Goal: Information Seeking & Learning: Learn about a topic

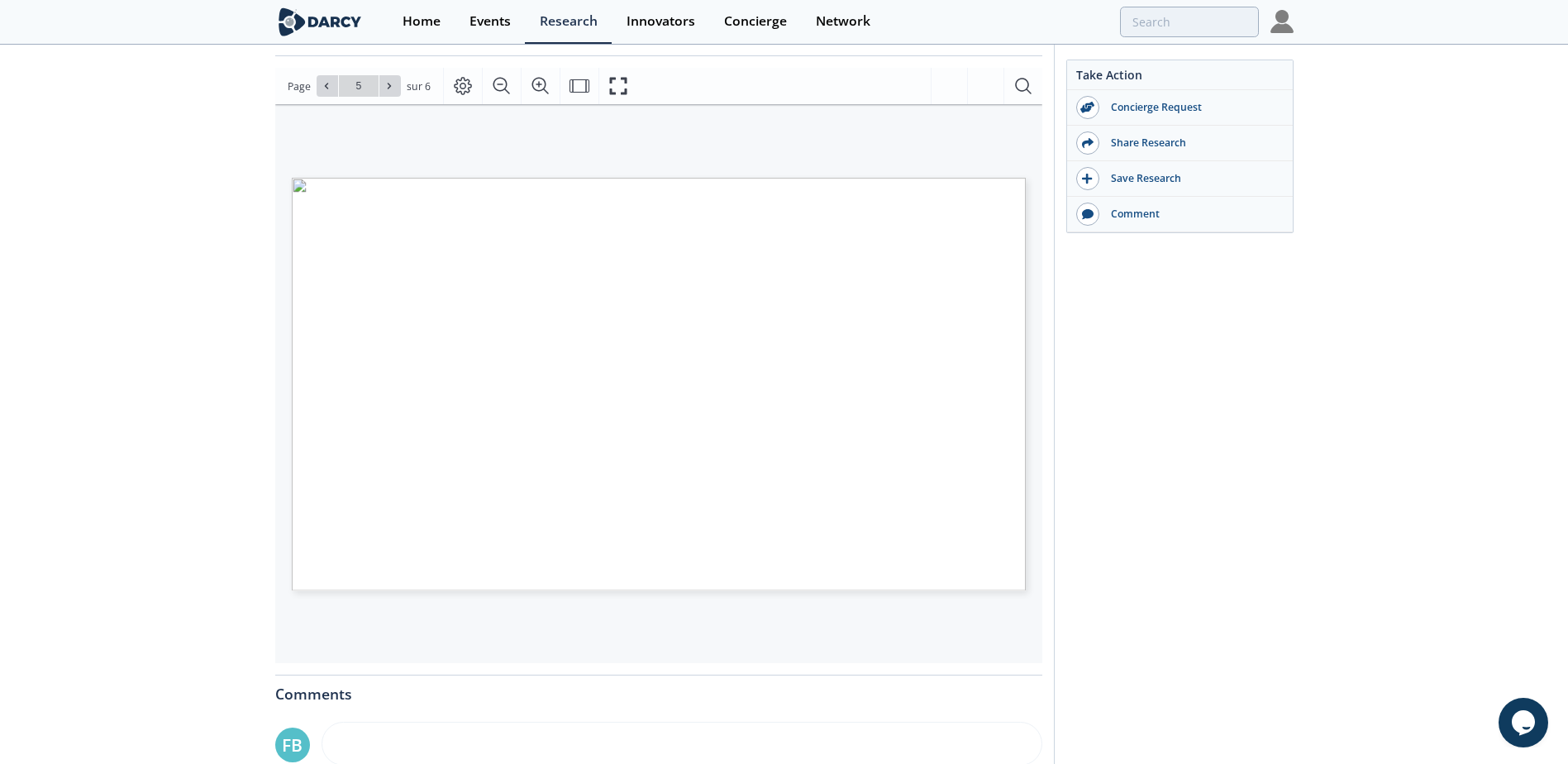
scroll to position [248, 0]
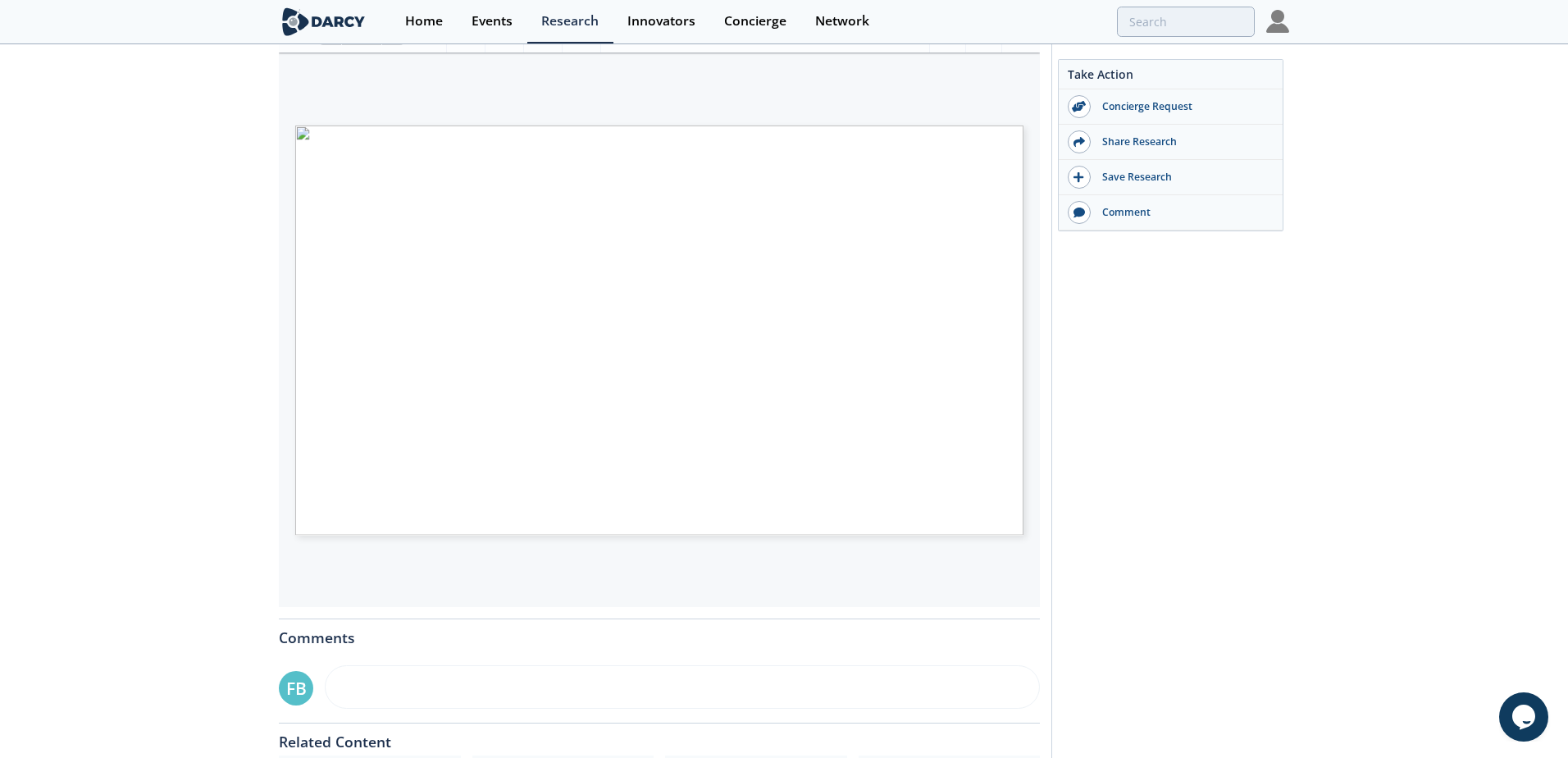
drag, startPoint x: 437, startPoint y: 243, endPoint x: 715, endPoint y: 421, distance: 330.1
click at [715, 144] on span "PIPELINE COATING SOLUTIONS (III/IV) INNOVATOR COMPARISON Clickable company logo…" at bounding box center [632, 134] width 674 height 18
drag, startPoint x: 867, startPoint y: 593, endPoint x: 876, endPoint y: 590, distance: 9.5
click at [868, 593] on div "PIPELINE COATING SOLUTIONS (III/IV) INNOVATOR COMPARISON Clickable company logo…" at bounding box center [659, 330] width 762 height 555
drag, startPoint x: 939, startPoint y: 523, endPoint x: 330, endPoint y: 194, distance: 692.2
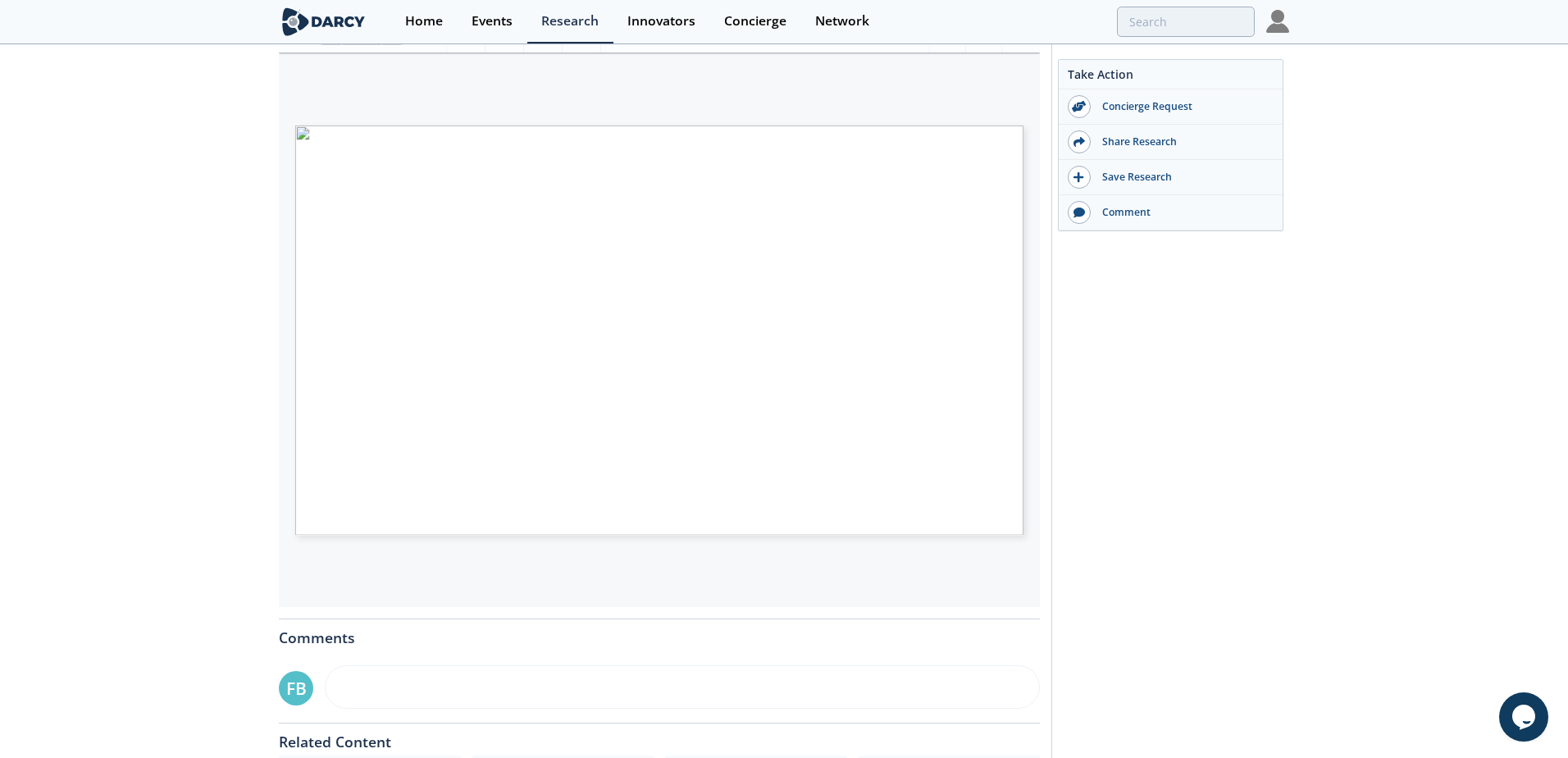
click at [330, 194] on div "PIPELINE COATING SOLUTIONS (III/IV) INNOVATOR COMPARISON Clickable company logo…" at bounding box center [632, 315] width 674 height 379
click at [991, 548] on div "PIPELINE COATING SOLUTIONS (III/IV) INNOVATOR COMPARISON Clickable company logo…" at bounding box center [668, 339] width 744 height 427
drag, startPoint x: 954, startPoint y: 522, endPoint x: 326, endPoint y: 187, distance: 711.8
click at [326, 187] on div "PIPELINE COATING SOLUTIONS (III/IV) INNOVATOR COMPARISON Clickable company logo…" at bounding box center [632, 315] width 674 height 379
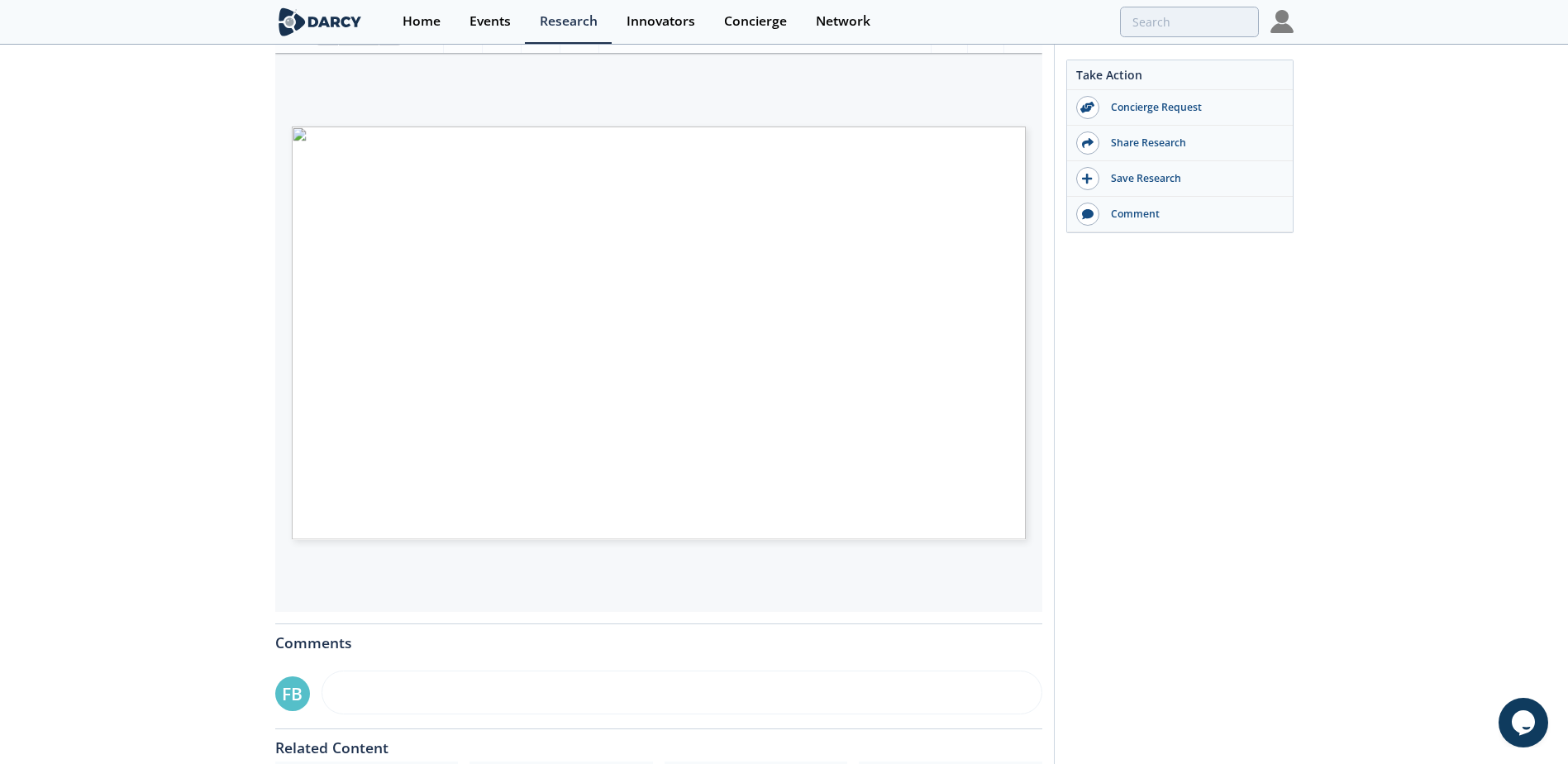
click at [263, 356] on div "Anti-Corrosion Coatings Concierge • Updated August 7, 2025 The Cross comparison…" at bounding box center [784, 391] width 1568 height 1185
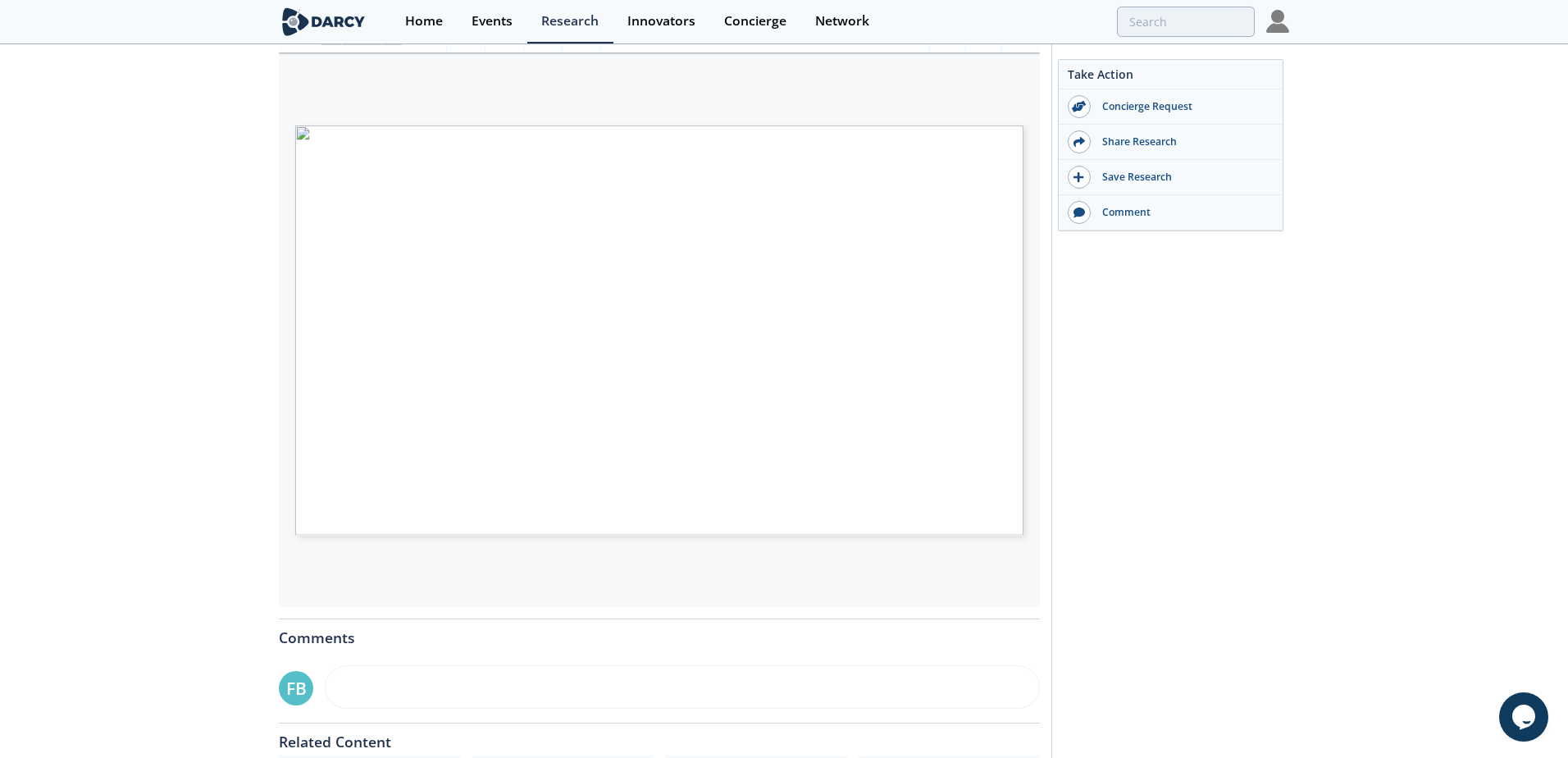
click at [343, 345] on span "Page 5" at bounding box center [1044, 661] width 1451 height 702
click at [369, 346] on span "Page 5" at bounding box center [1044, 661] width 1451 height 702
click at [882, 438] on span "Method: Manual wrap and heat" at bounding box center [899, 436] width 120 height 8
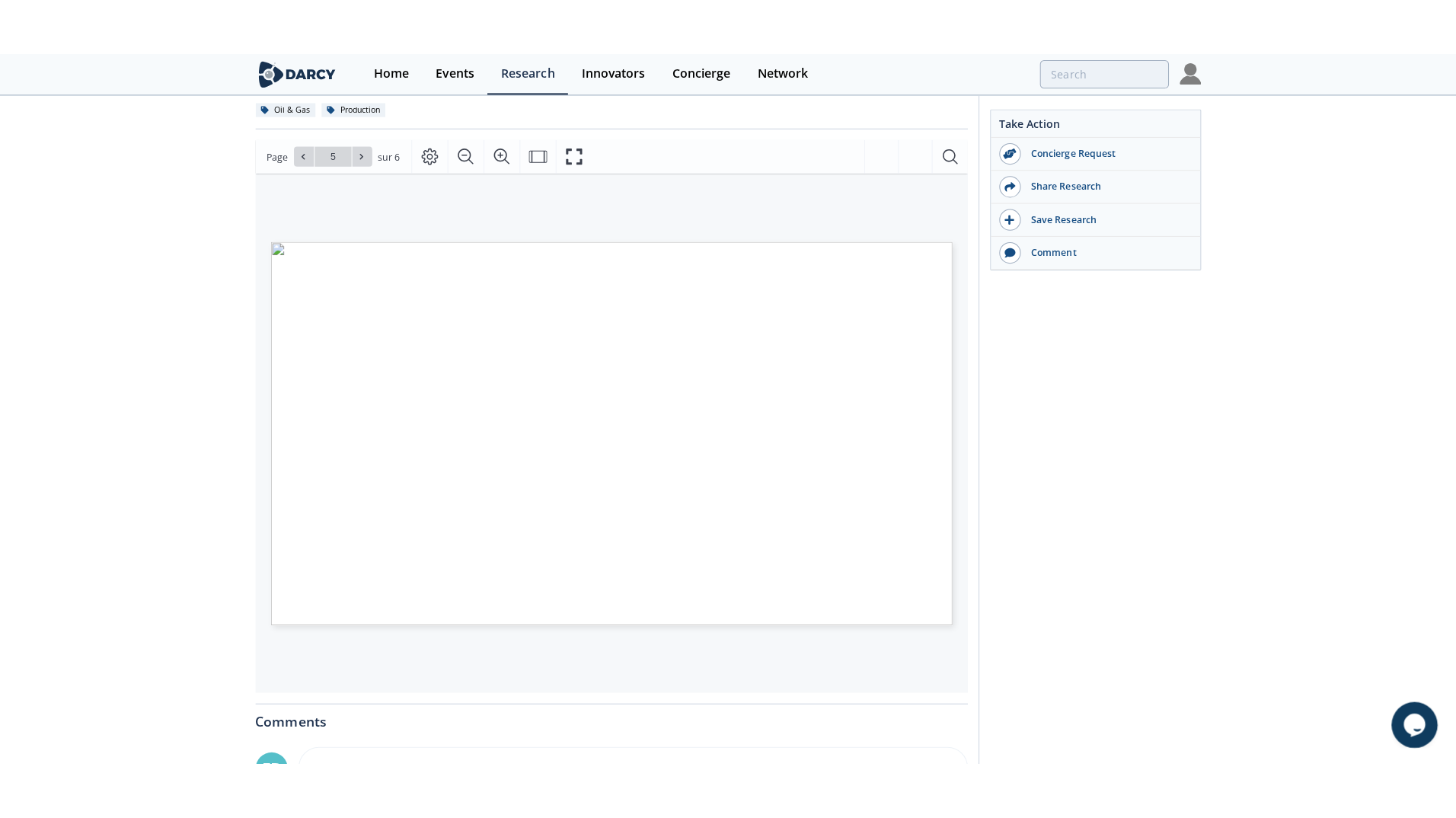
scroll to position [0, 0]
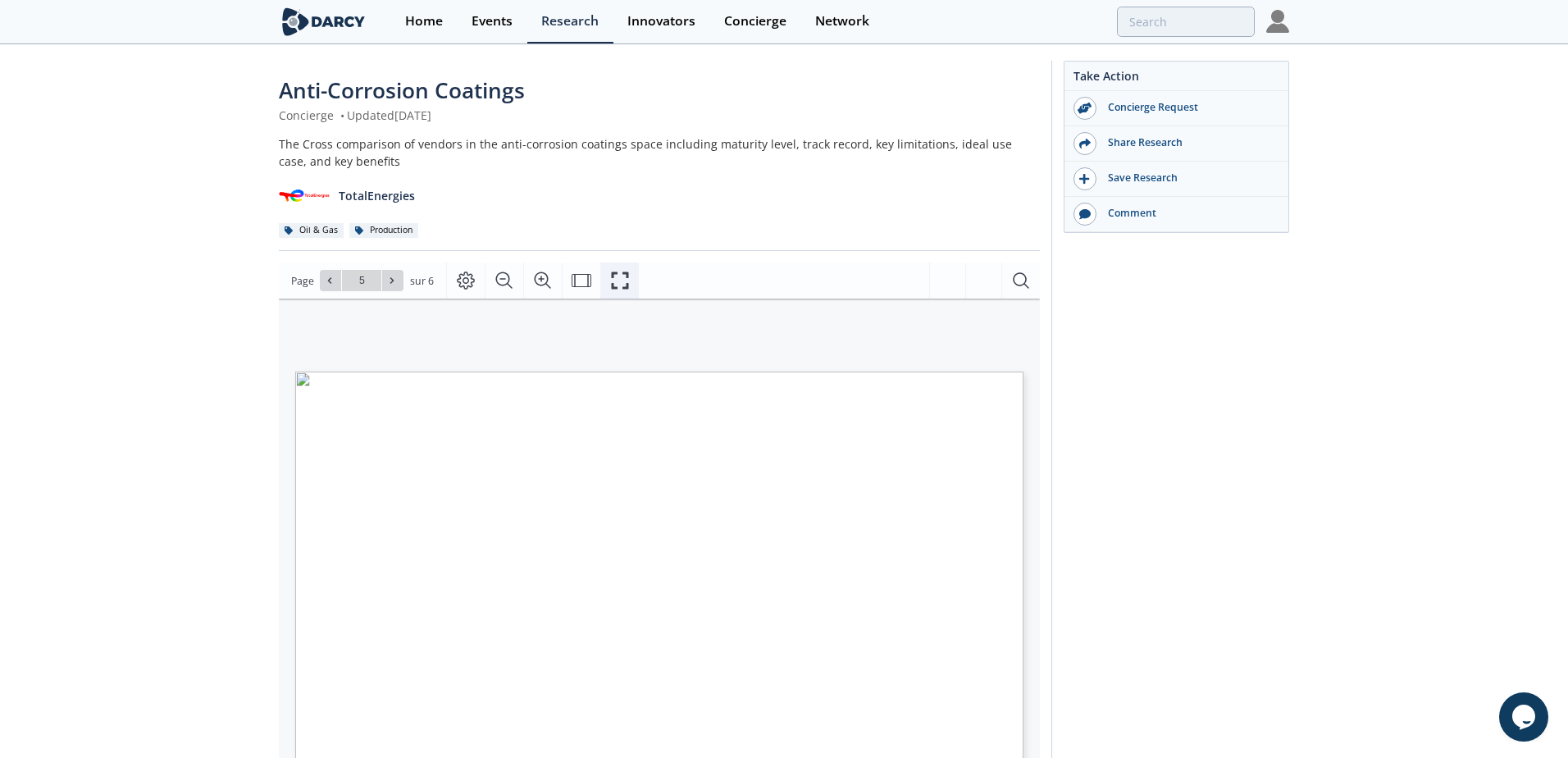
click at [618, 280] on icon "Fullscreen" at bounding box center [620, 280] width 20 height 20
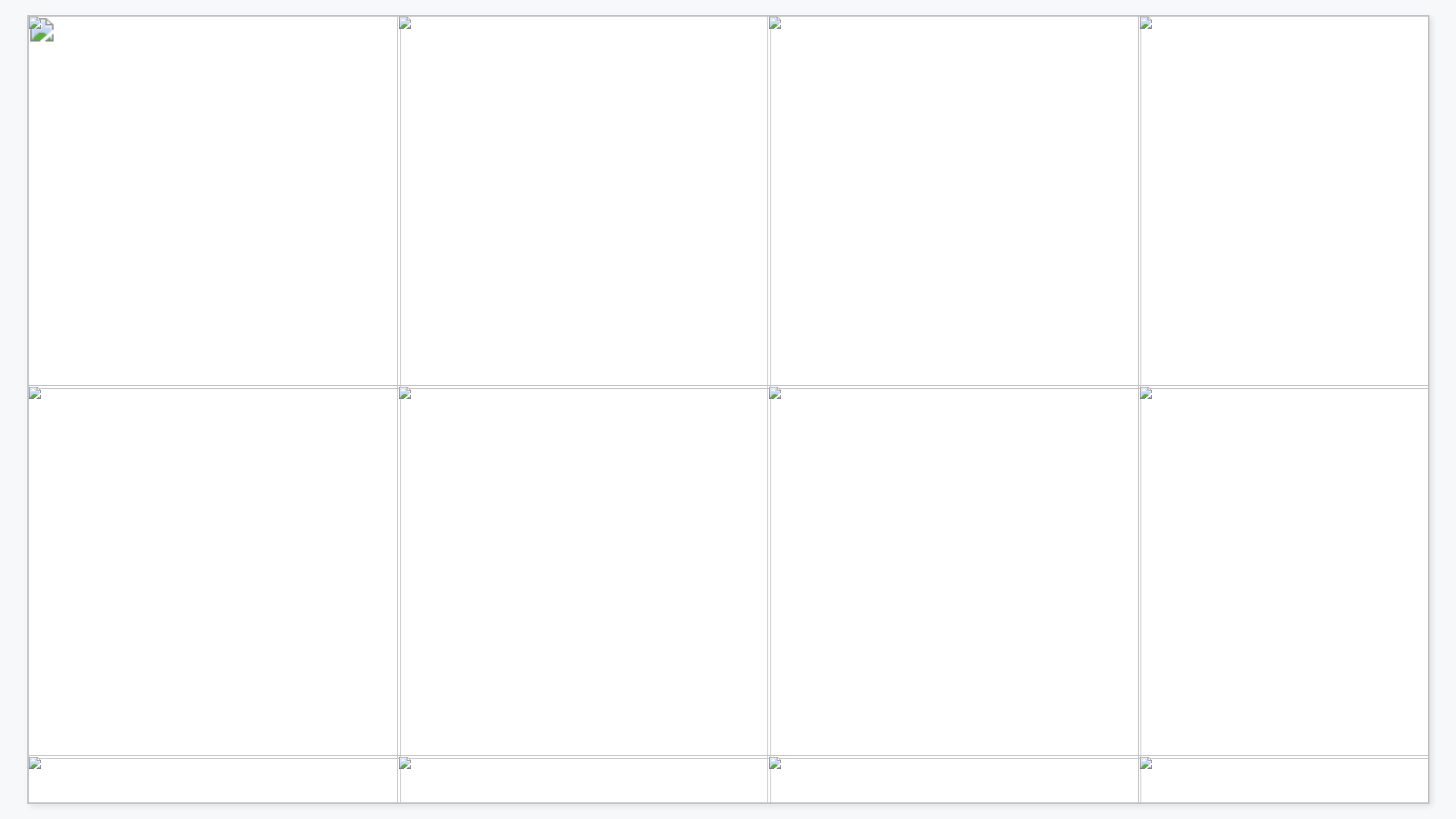
click at [234, 433] on span "100% solids, plural-component spray-applied" at bounding box center [395, 432] width 322 height 16
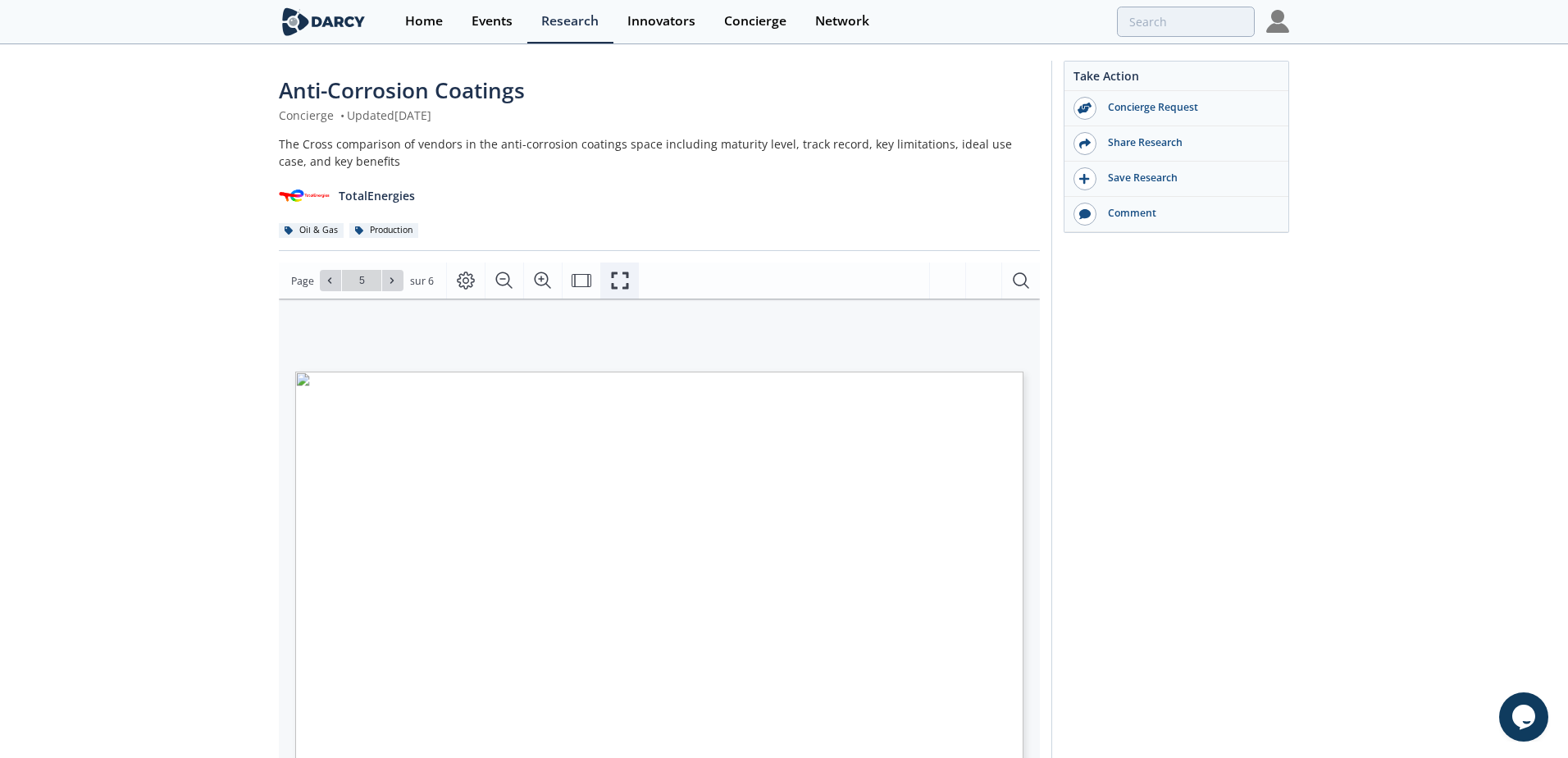
click at [629, 272] on button "Fullscreen" at bounding box center [620, 280] width 38 height 36
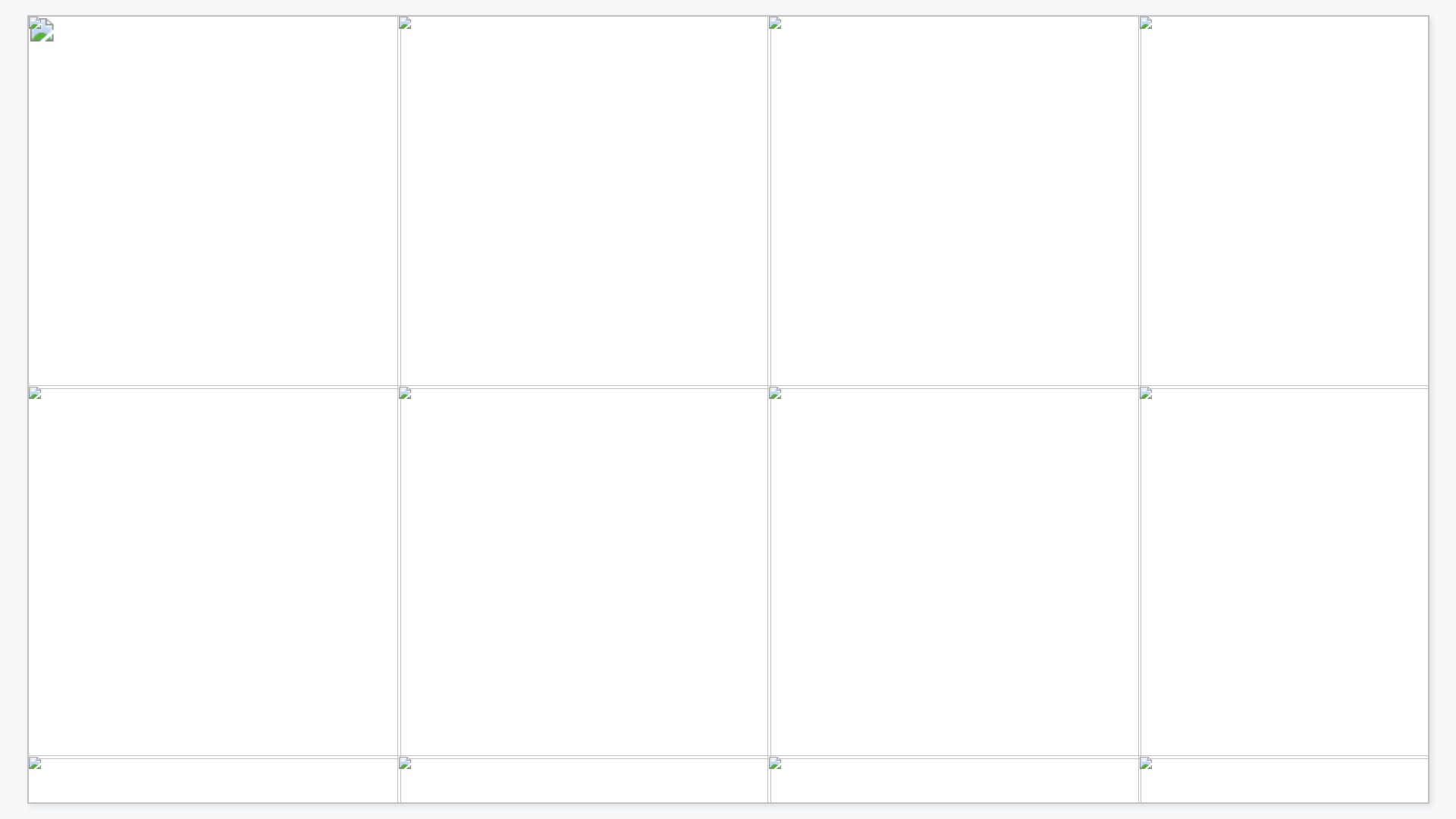
drag, startPoint x: 1287, startPoint y: 777, endPoint x: 72, endPoint y: 142, distance: 1370.9
click at [72, 142] on div "PIPELINE COATING SOLUTIONS (IV/IV) INNOVATOR COMPARISON Clickable company logos…" at bounding box center [1377, 774] width 2701 height 1519
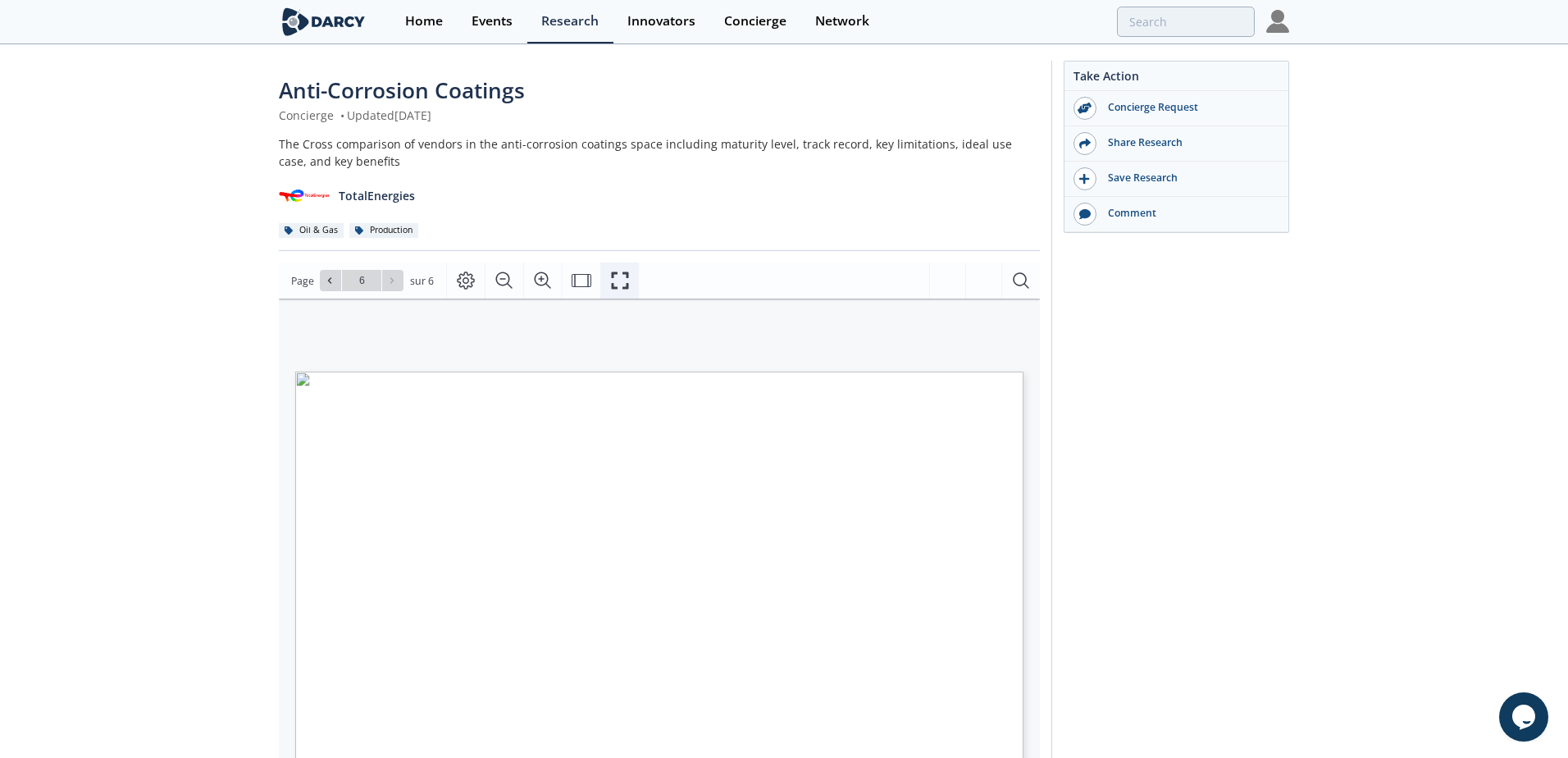
click at [618, 285] on icon "Fullscreen" at bounding box center [620, 280] width 20 height 20
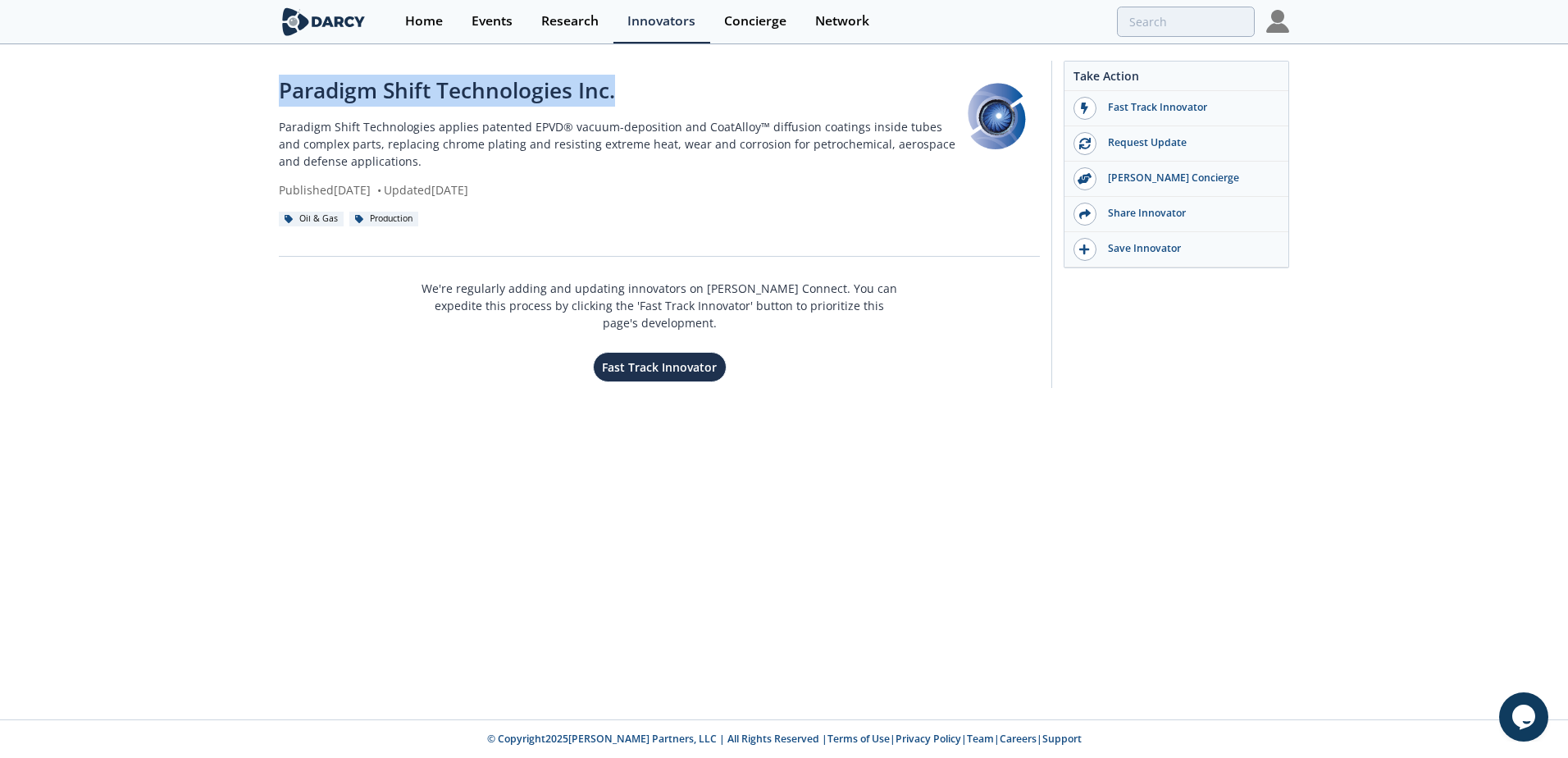
drag, startPoint x: 283, startPoint y: 91, endPoint x: 651, endPoint y: 100, distance: 368.1
click at [651, 100] on div "Paradigm Shift Technologies Inc." at bounding box center [618, 90] width 679 height 32
copy div "Paradigm Shift Technologies Inc."
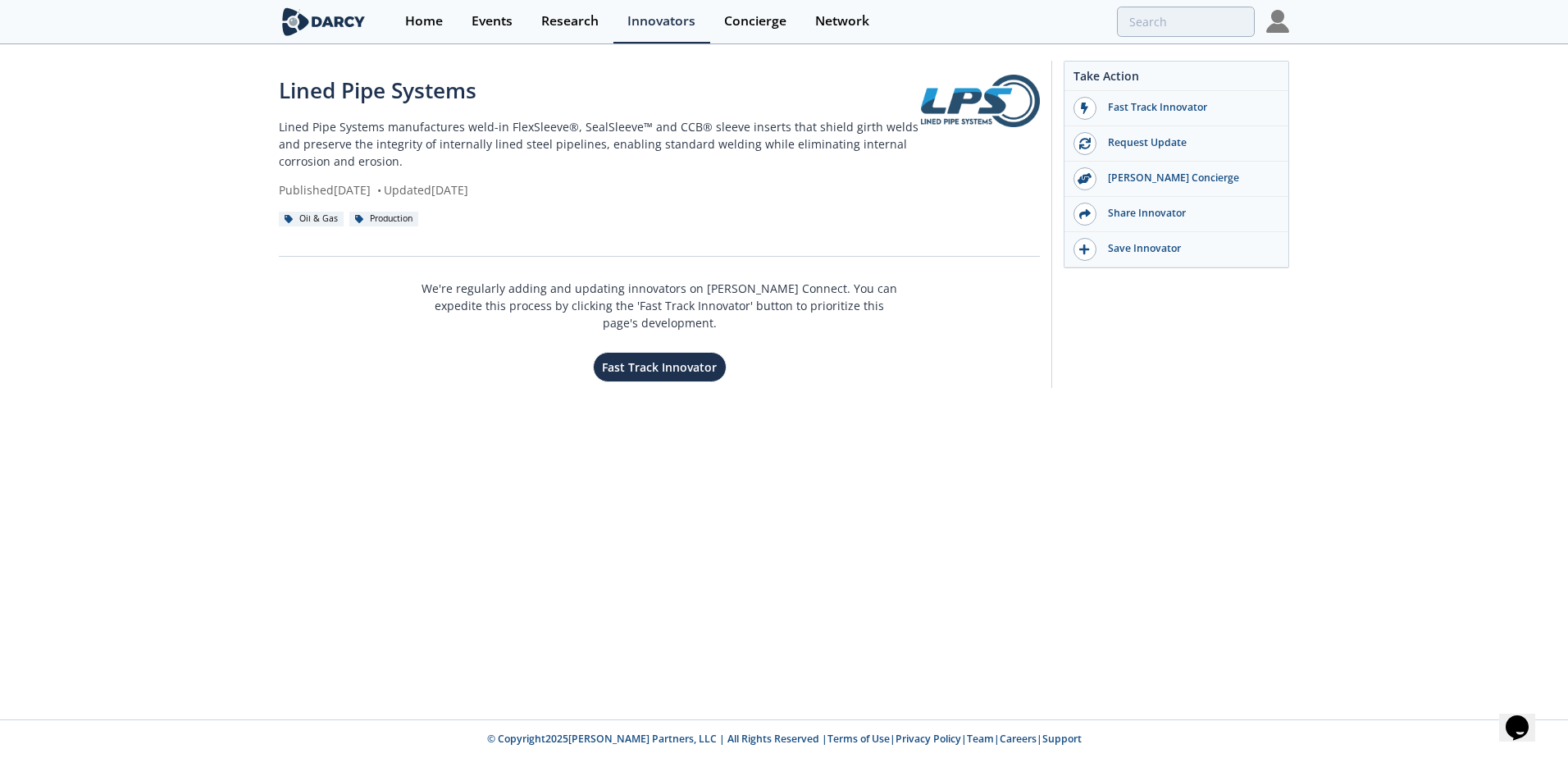
click at [948, 109] on link at bounding box center [981, 100] width 119 height 53
drag, startPoint x: 487, startPoint y: 87, endPoint x: 273, endPoint y: 83, distance: 214.0
click at [273, 83] on div "Lined Pipe Systems Lined Pipe Systems manufactures weld-in FlexSleeve®, SealSle…" at bounding box center [784, 229] width 1568 height 366
copy div "Lined Pipe Systems"
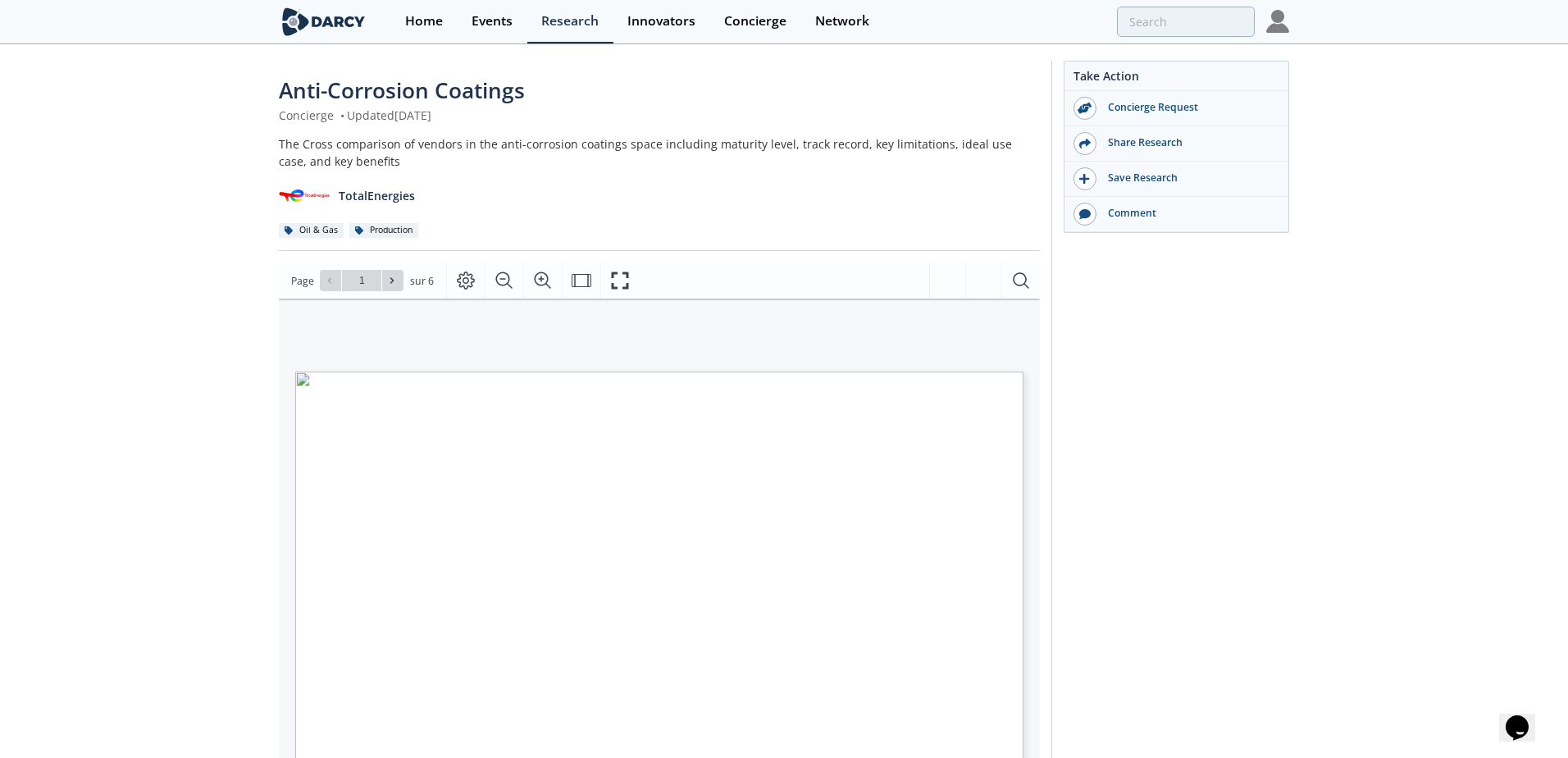
type input "2"
type input "3"
type input "5"
type input "6"
type input "5"
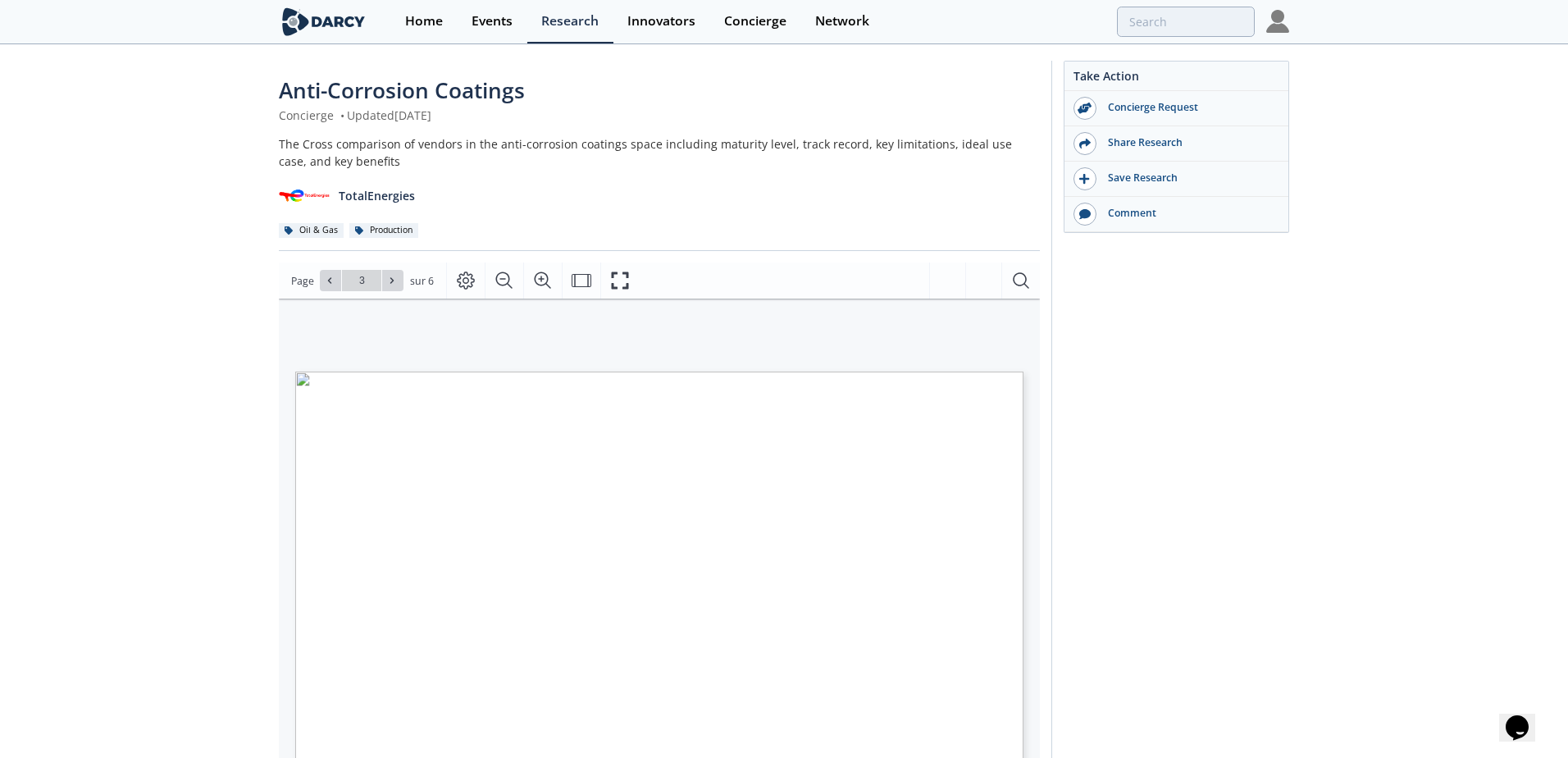
drag, startPoint x: 312, startPoint y: 462, endPoint x: 595, endPoint y: 564, distance: 300.8
click at [595, 390] on span "PIPELINE COATING SOLUTIONS (I/IV) INNOVATOR COMPARISON Clickable company logos …" at bounding box center [632, 380] width 674 height 18
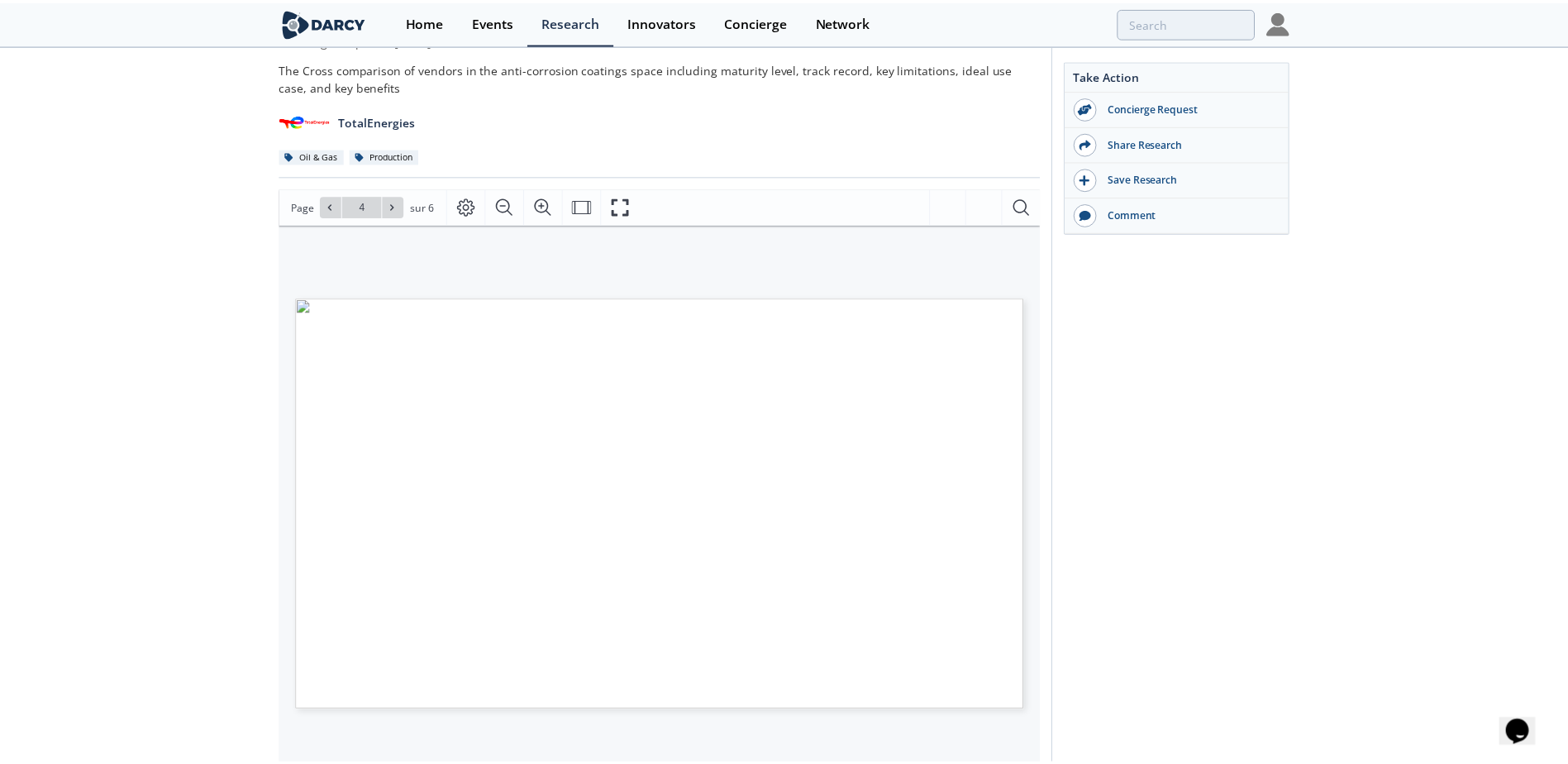
scroll to position [83, 0]
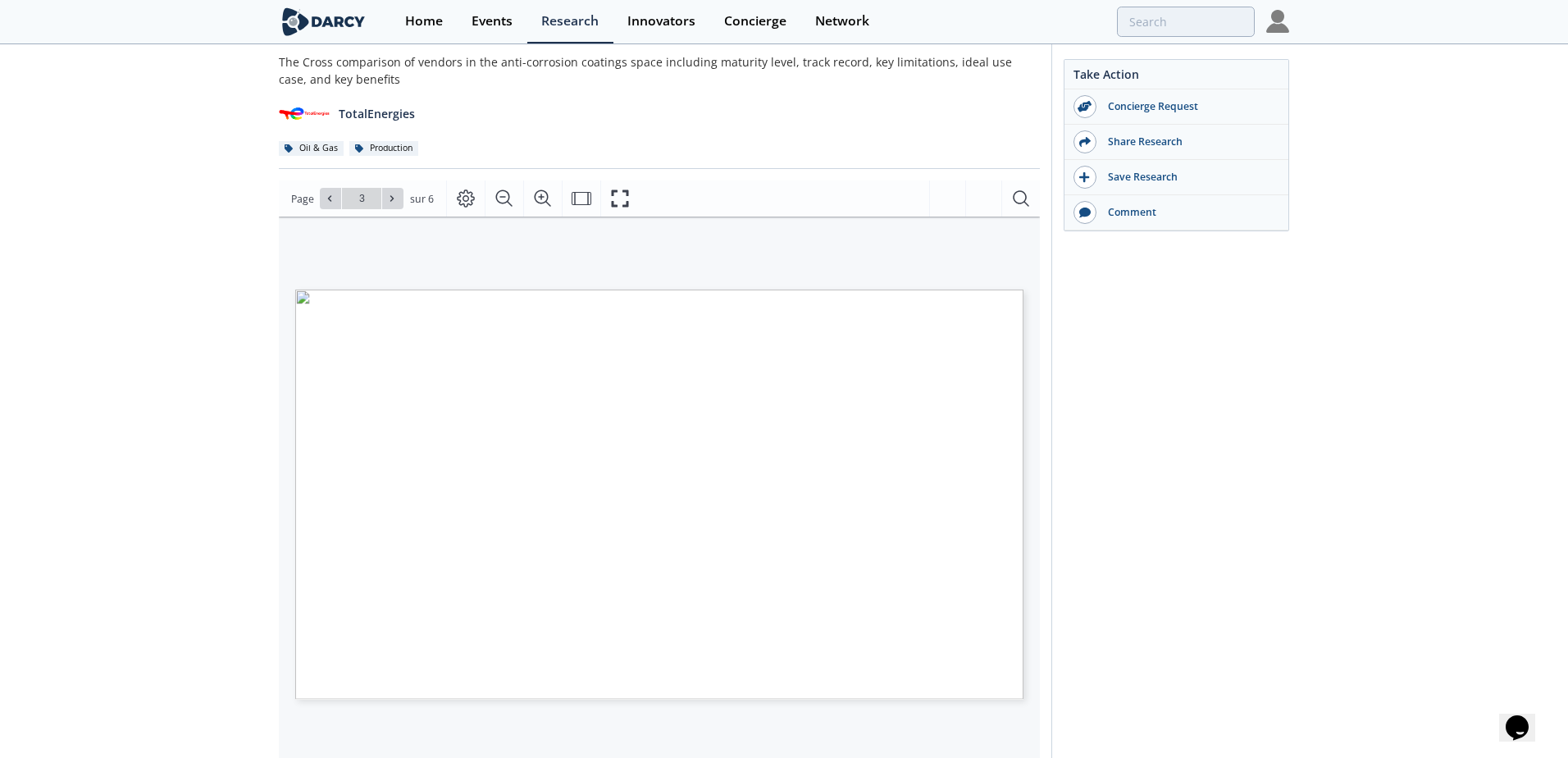
drag, startPoint x: 958, startPoint y: 688, endPoint x: 320, endPoint y: 356, distance: 719.2
click at [320, 356] on div "PIPELINE COATING SOLUTIONS (I/IV) INNOVATOR COMPARISON Clickable company logos …" at bounding box center [632, 479] width 674 height 379
drag, startPoint x: 934, startPoint y: 687, endPoint x: 328, endPoint y: 350, distance: 693.4
click at [328, 350] on div "PIPELINE COATING SOLUTIONS (II/IV) INNOVATOR COMPARISON Clickable company logos…" at bounding box center [632, 479] width 674 height 379
click at [329, 198] on icon at bounding box center [329, 198] width 10 height 10
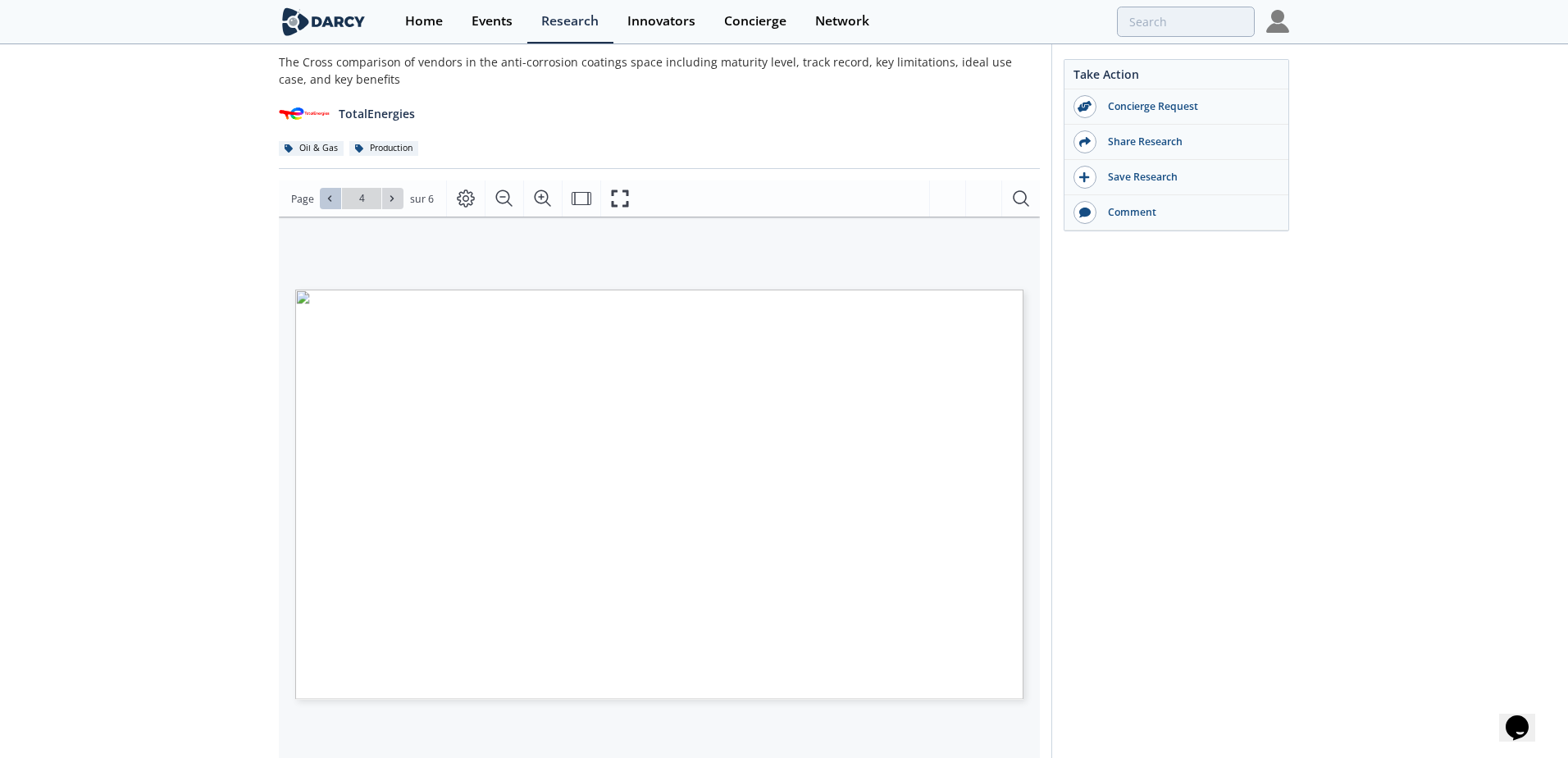
type input "3"
